Goal: Complete application form

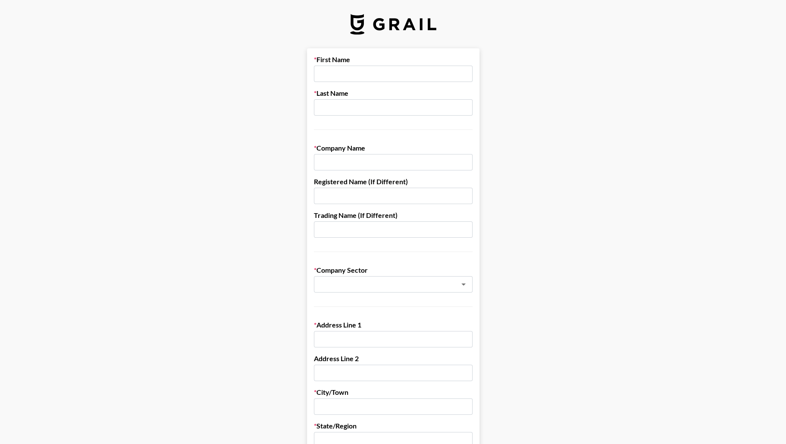
click at [376, 67] on input "text" at bounding box center [393, 74] width 159 height 16
type input "[PERSON_NAME]"
click at [375, 108] on input "text" at bounding box center [393, 107] width 159 height 16
type input "[PERSON_NAME]"
click at [372, 161] on input "text" at bounding box center [393, 162] width 159 height 16
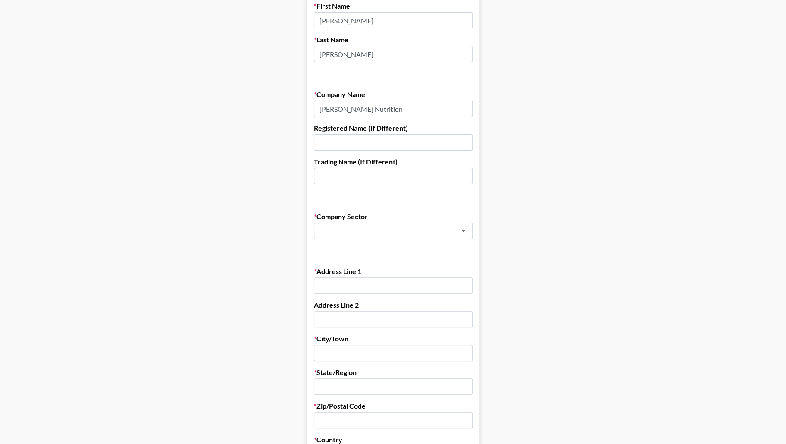
scroll to position [64, 0]
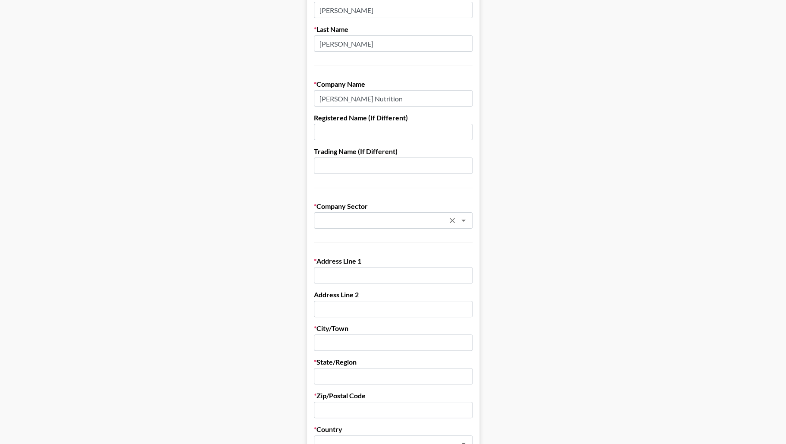
click at [403, 228] on div "​" at bounding box center [393, 220] width 159 height 16
type input "[PERSON_NAME] Nutrition"
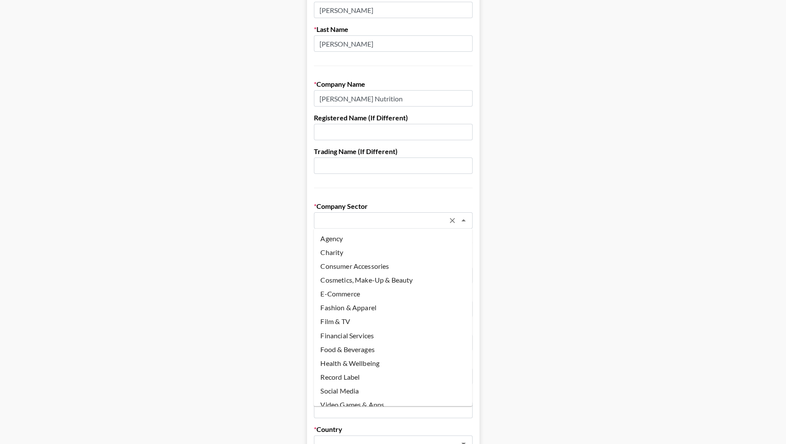
click at [383, 357] on li "Health & Wellbeing" at bounding box center [392, 363] width 159 height 14
type input "Health & Wellbeing"
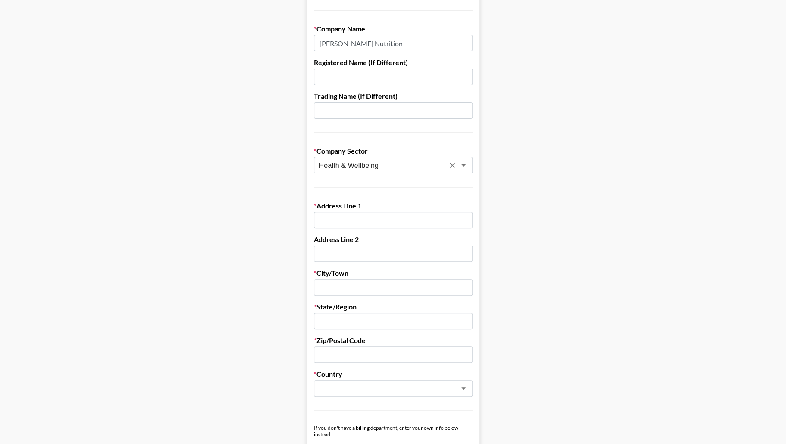
scroll to position [120, 0]
click at [343, 211] on input "text" at bounding box center [393, 219] width 159 height 16
paste input "[STREET_ADDRESS][PERSON_NAME]"
type input "[STREET_ADDRESS][PERSON_NAME]"
click at [398, 284] on input "text" at bounding box center [393, 286] width 159 height 16
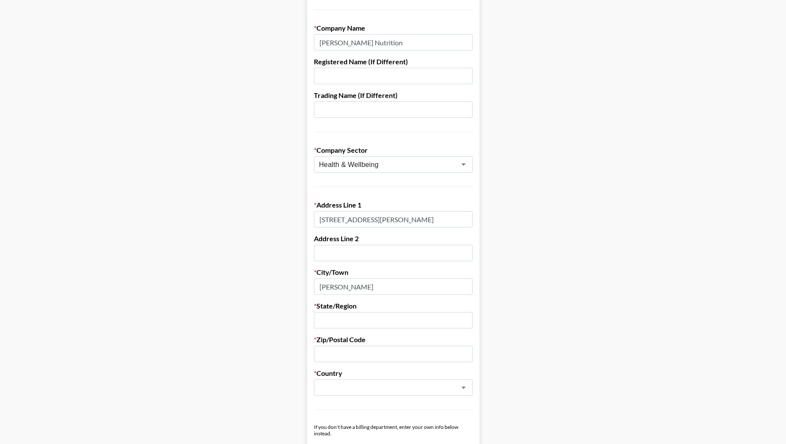
click at [329, 285] on input "[PERSON_NAME]" at bounding box center [393, 286] width 159 height 16
paste input "H"
type input "[PERSON_NAME]"
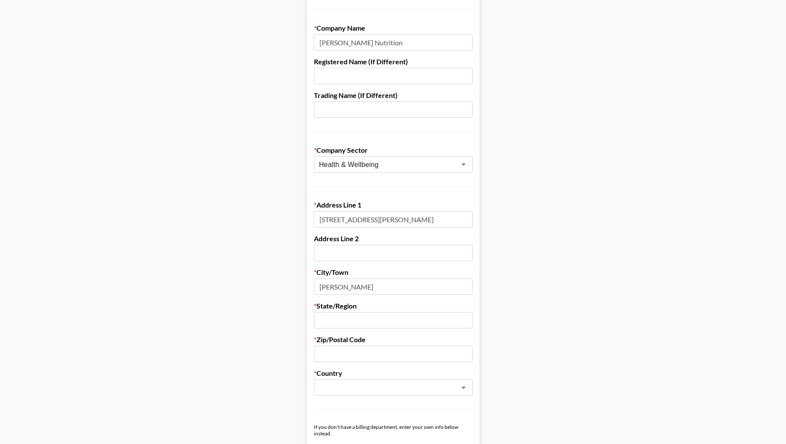
click at [333, 318] on input "text" at bounding box center [393, 320] width 159 height 16
type input "[US_STATE]"
click at [345, 352] on input "text" at bounding box center [393, 353] width 159 height 16
paste input "76054"
click at [344, 381] on div "​" at bounding box center [393, 387] width 159 height 16
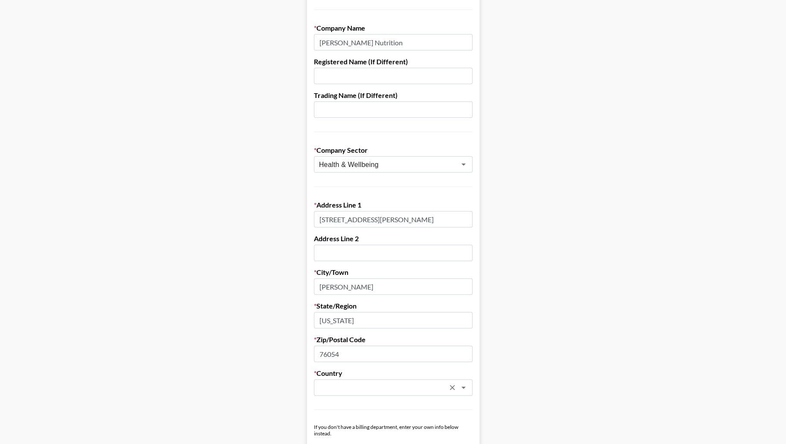
type input "76054"
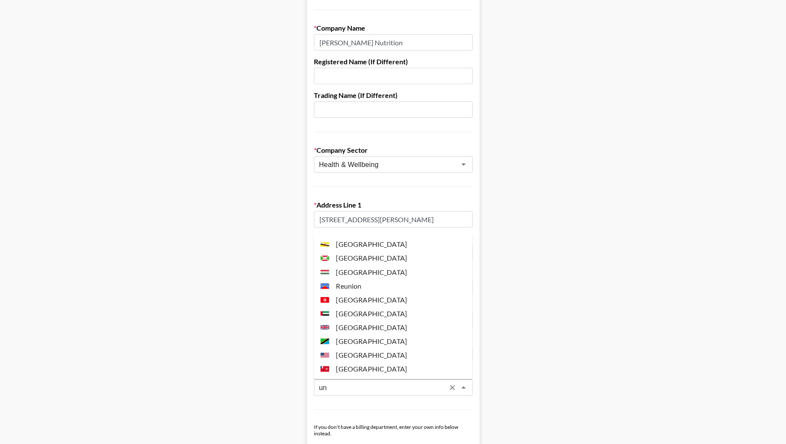
click at [369, 354] on li "[GEOGRAPHIC_DATA]" at bounding box center [392, 355] width 159 height 14
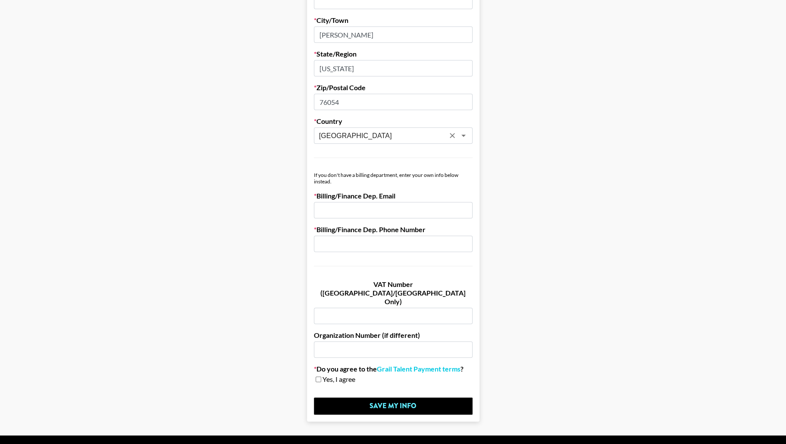
scroll to position [379, 0]
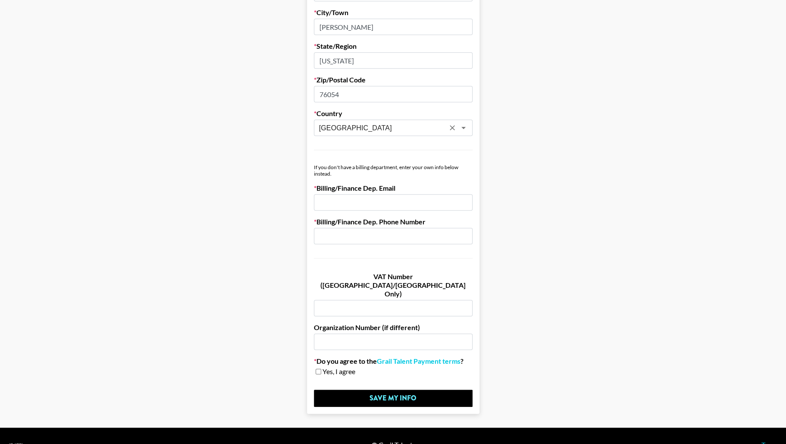
type input "[GEOGRAPHIC_DATA]"
click at [533, 176] on main "First Name [PERSON_NAME] Last Name [PERSON_NAME] Company Name [PERSON_NAME] Nut…" at bounding box center [393, 41] width 772 height 745
click at [360, 237] on input "text" at bounding box center [393, 236] width 159 height 16
paste input "8337464246"
type input "8337464246"
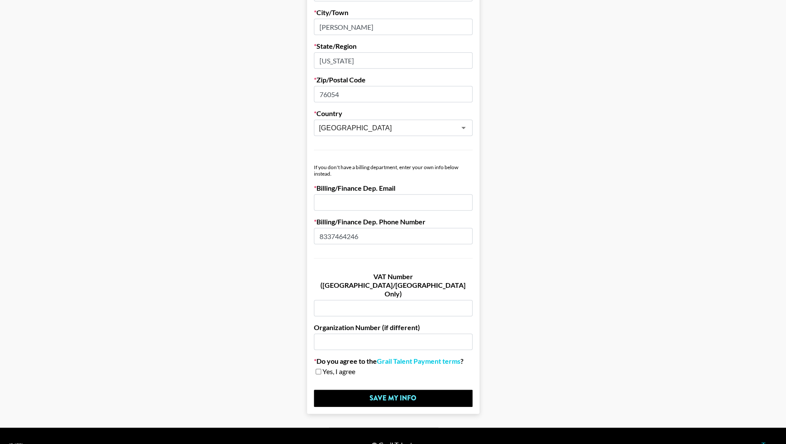
click at [360, 203] on input "email" at bounding box center [393, 202] width 159 height 16
paste input "[EMAIL_ADDRESS][DOMAIN_NAME]"
type input "[EMAIL_ADDRESS][DOMAIN_NAME]"
click at [491, 194] on main "First Name [PERSON_NAME] Last Name [PERSON_NAME] Company Name [PERSON_NAME] Nut…" at bounding box center [393, 41] width 772 height 745
click at [319, 368] on input "checkbox" at bounding box center [319, 371] width 6 height 6
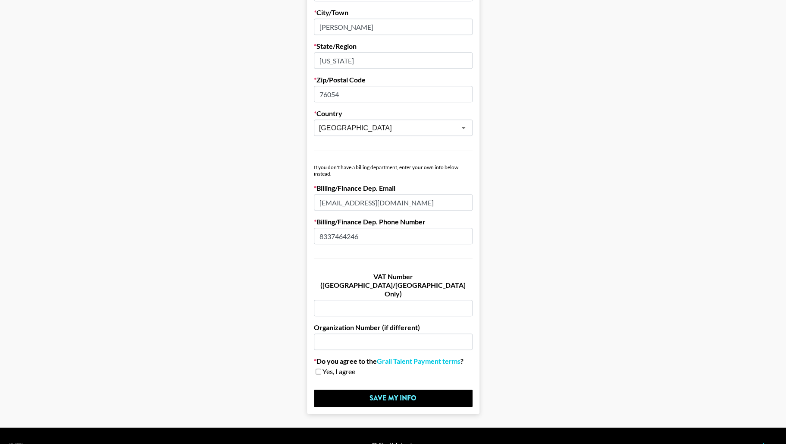
checkbox input "true"
click at [361, 389] on input "Save My Info" at bounding box center [393, 397] width 159 height 17
